Goal: Find specific page/section: Find specific page/section

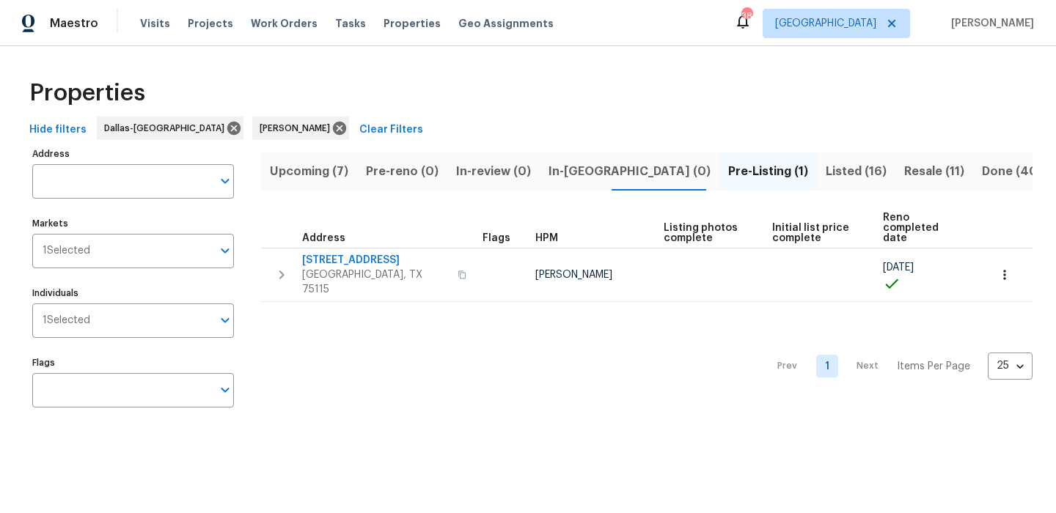
click at [323, 162] on span "Upcoming (7)" at bounding box center [309, 171] width 78 height 21
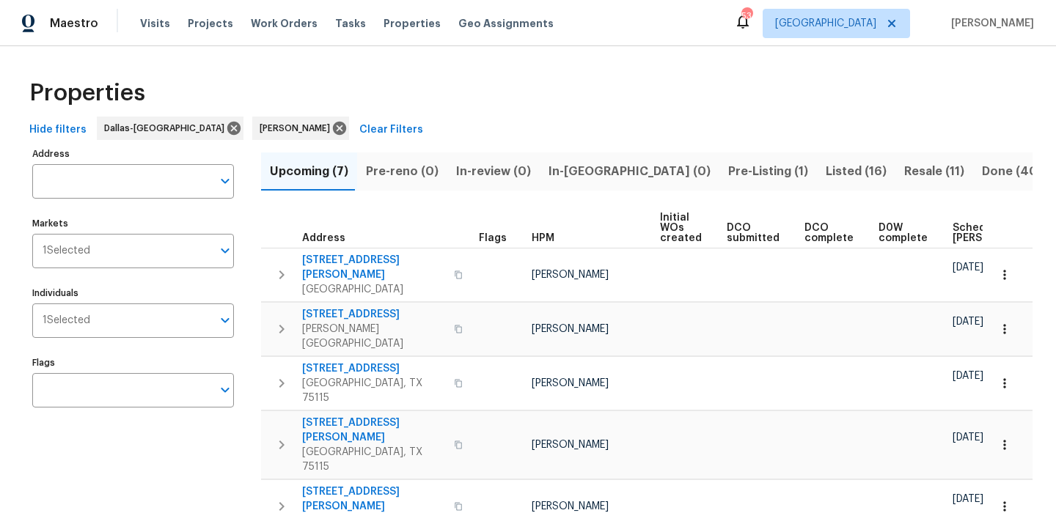
click at [961, 233] on span "Scheduled [PERSON_NAME]" at bounding box center [993, 233] width 83 height 21
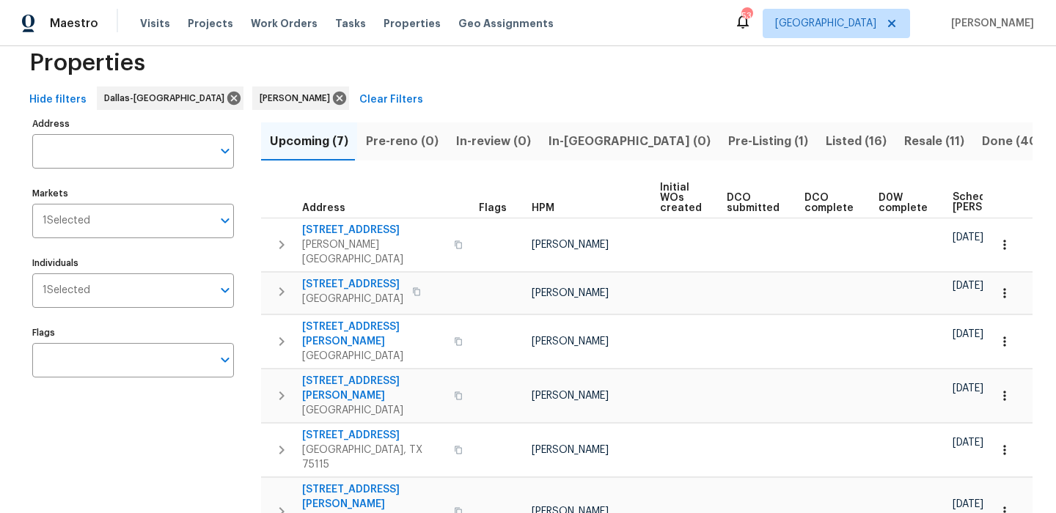
scroll to position [43, 0]
